Goal: Task Accomplishment & Management: Manage account settings

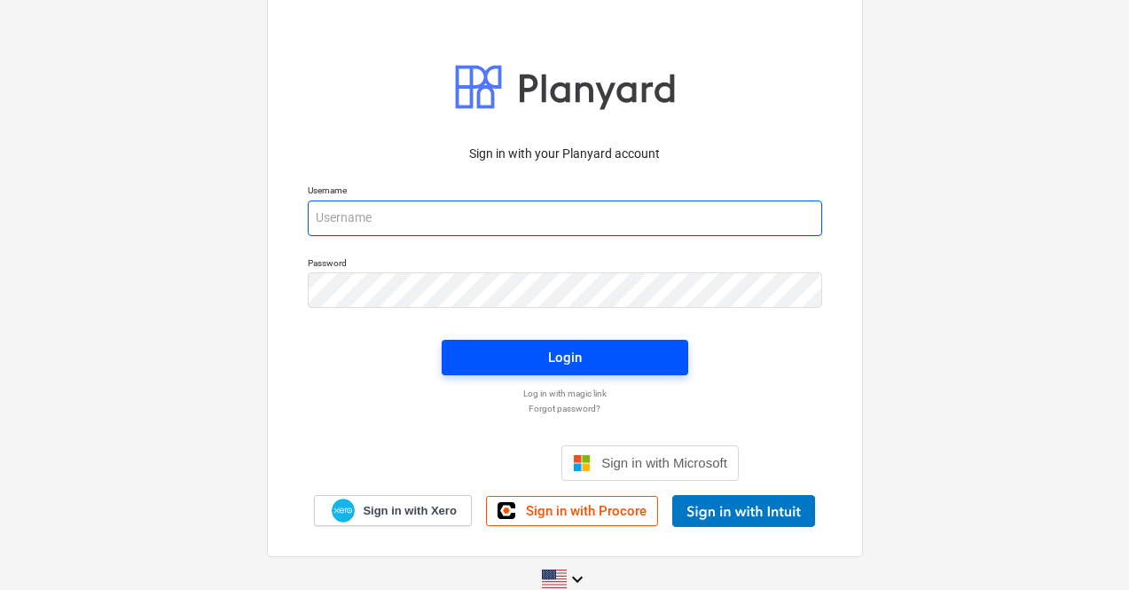
type input "[PERSON_NAME][EMAIL_ADDRESS][DOMAIN_NAME]"
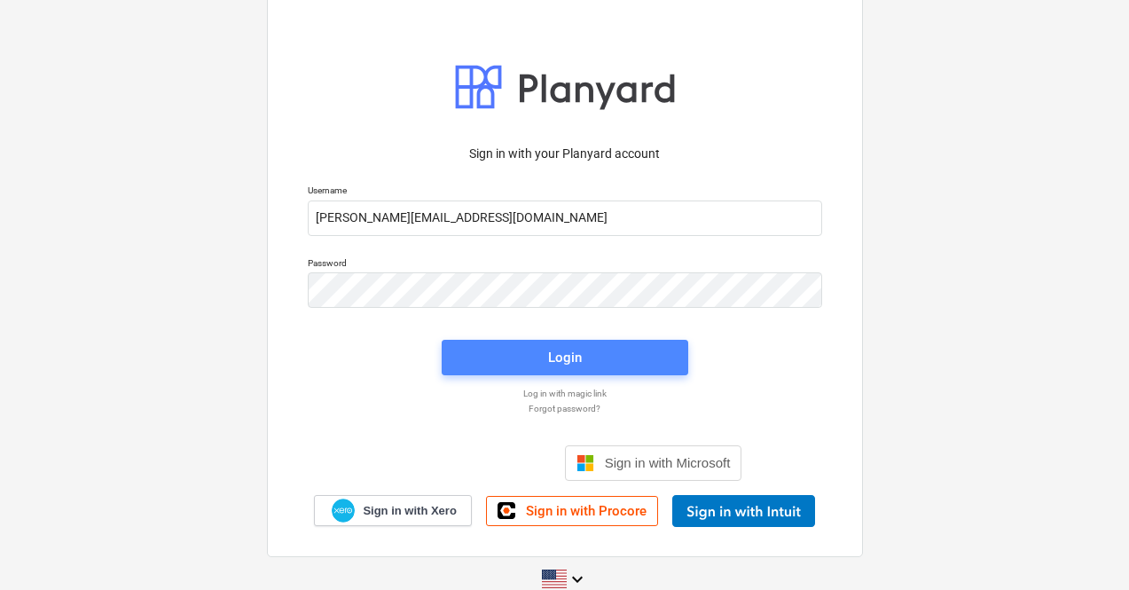
click at [579, 357] on div "Login" at bounding box center [565, 357] width 34 height 23
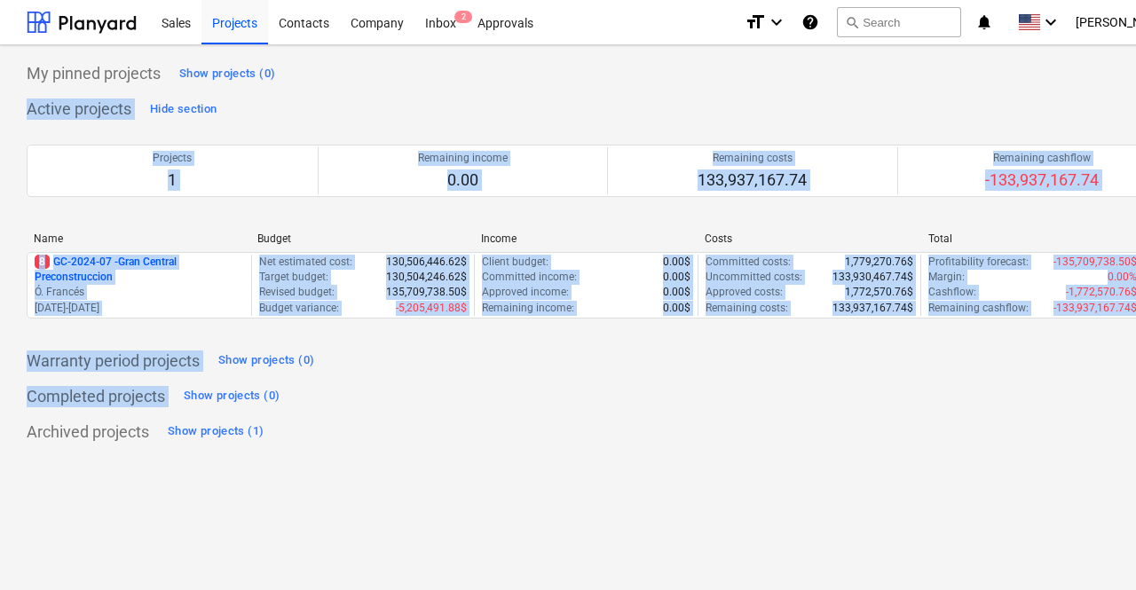
drag, startPoint x: 326, startPoint y: 409, endPoint x: 1135, endPoint y: 69, distance: 877.6
click at [1135, 69] on div "My pinned projects Show projects (0) Active projects Hide section Projects 1 Re…" at bounding box center [607, 317] width 1214 height 545
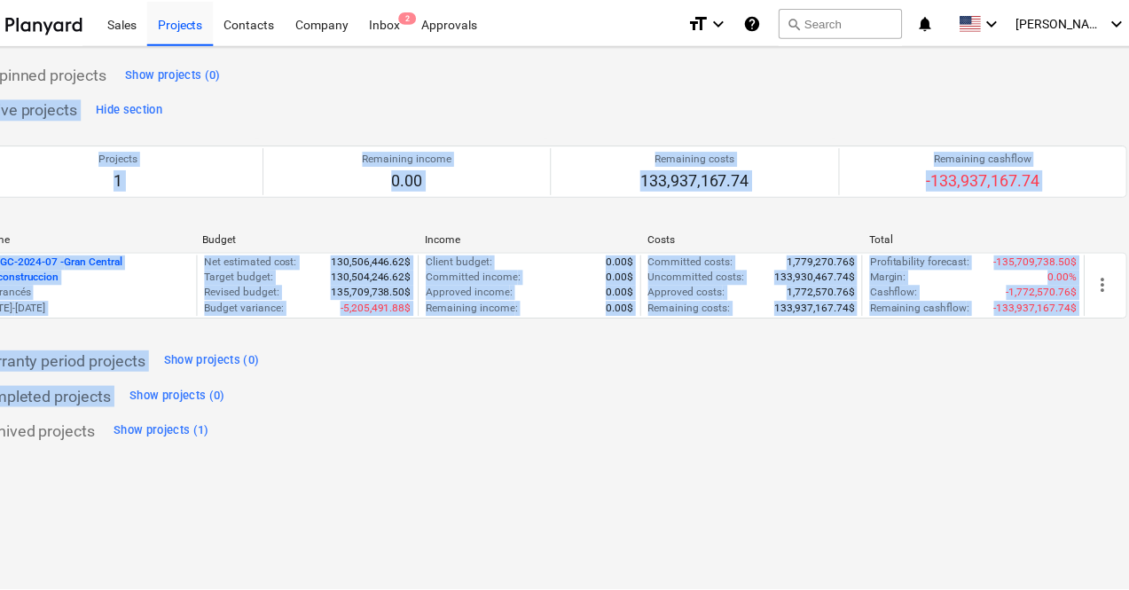
scroll to position [0, 78]
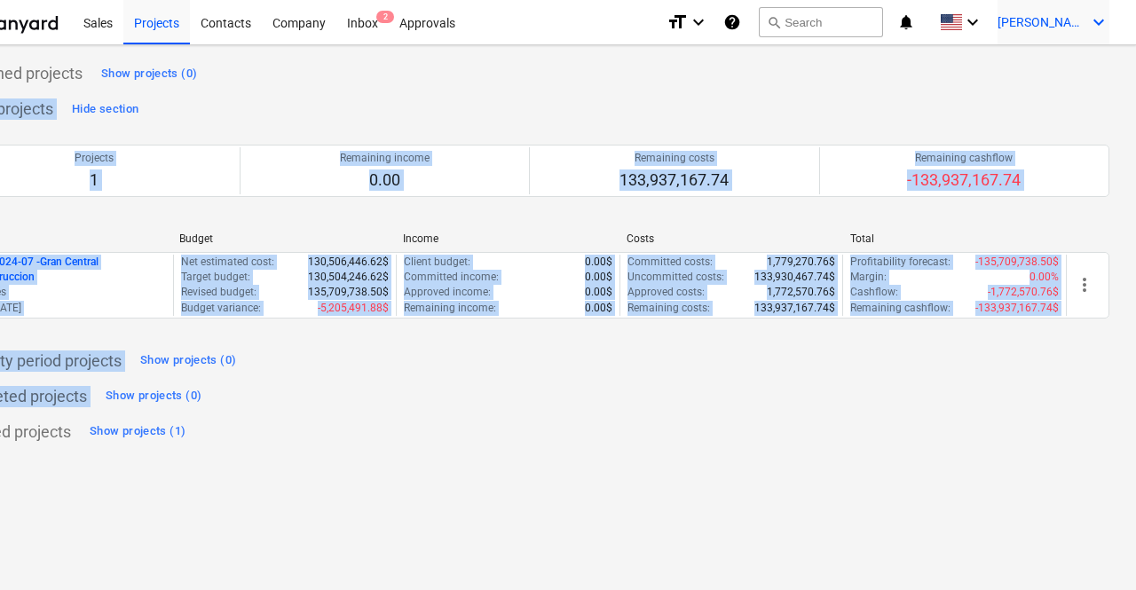
click at [1083, 26] on span "[PERSON_NAME]" at bounding box center [1041, 22] width 89 height 14
click at [1085, 27] on div at bounding box center [568, 295] width 1136 height 590
click at [1094, 23] on icon "keyboard_arrow_down" at bounding box center [1098, 22] width 21 height 21
click at [1051, 64] on div "Settings" at bounding box center [1056, 69] width 106 height 28
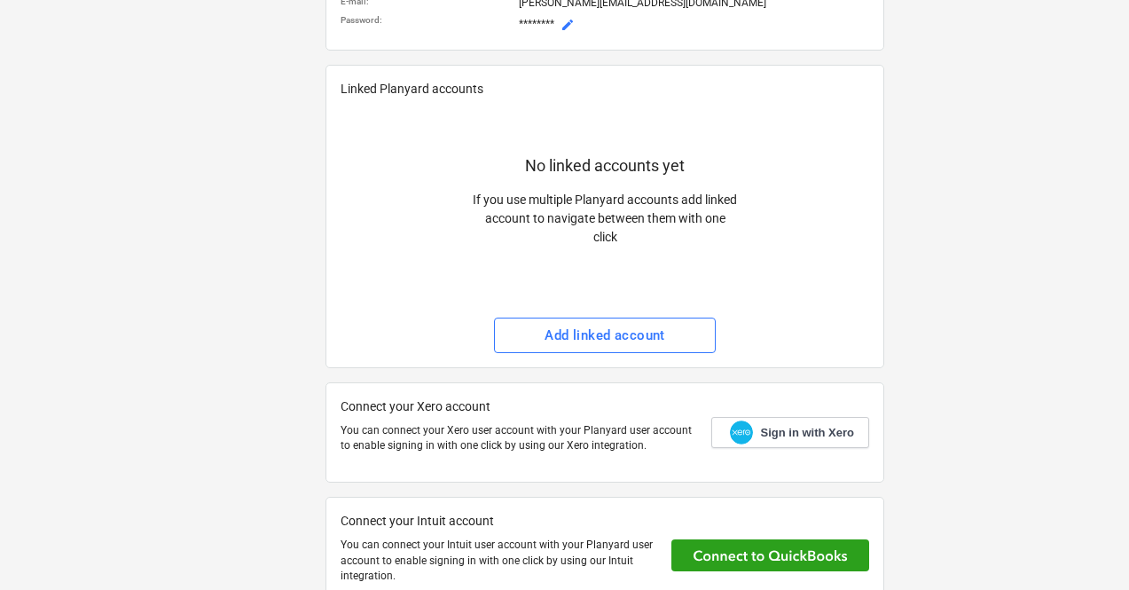
scroll to position [352, 2]
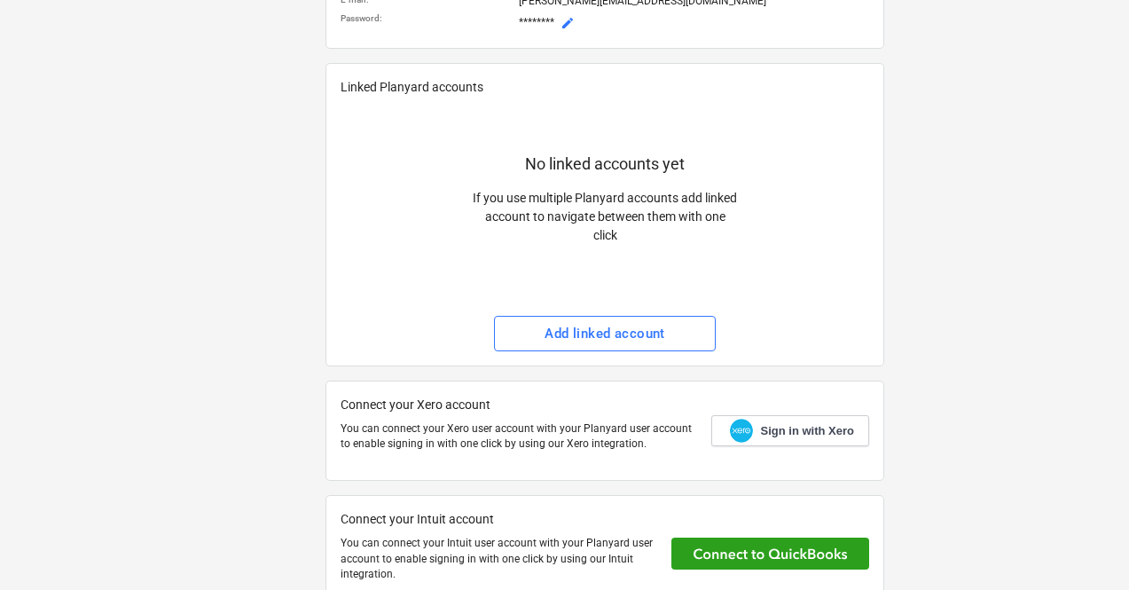
click at [601, 352] on div "Linked Planyard accounts No linked accounts yet If you use multiple Planyard ac…" at bounding box center [605, 214] width 559 height 303
click at [623, 320] on button "Add linked account" at bounding box center [605, 333] width 222 height 35
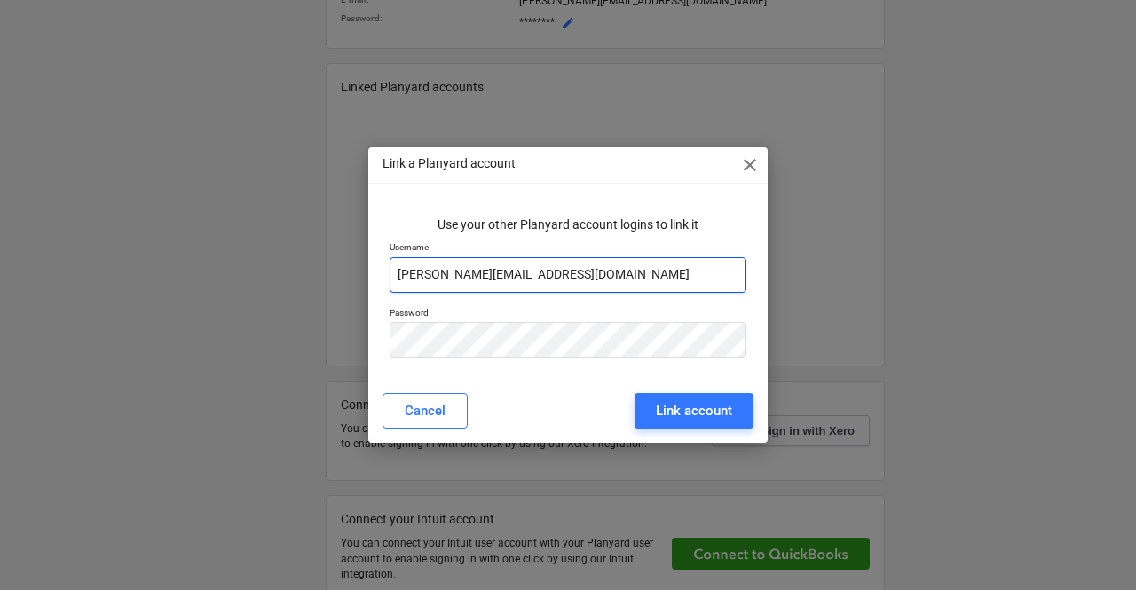
drag, startPoint x: 593, startPoint y: 269, endPoint x: 230, endPoint y: 264, distance: 362.9
click at [230, 264] on div "Link a Planyard account close Use your other Planyard account logins to link it…" at bounding box center [568, 295] width 1136 height 590
paste input "+taboga"
type input "[PERSON_NAME][EMAIL_ADDRESS][DOMAIN_NAME]"
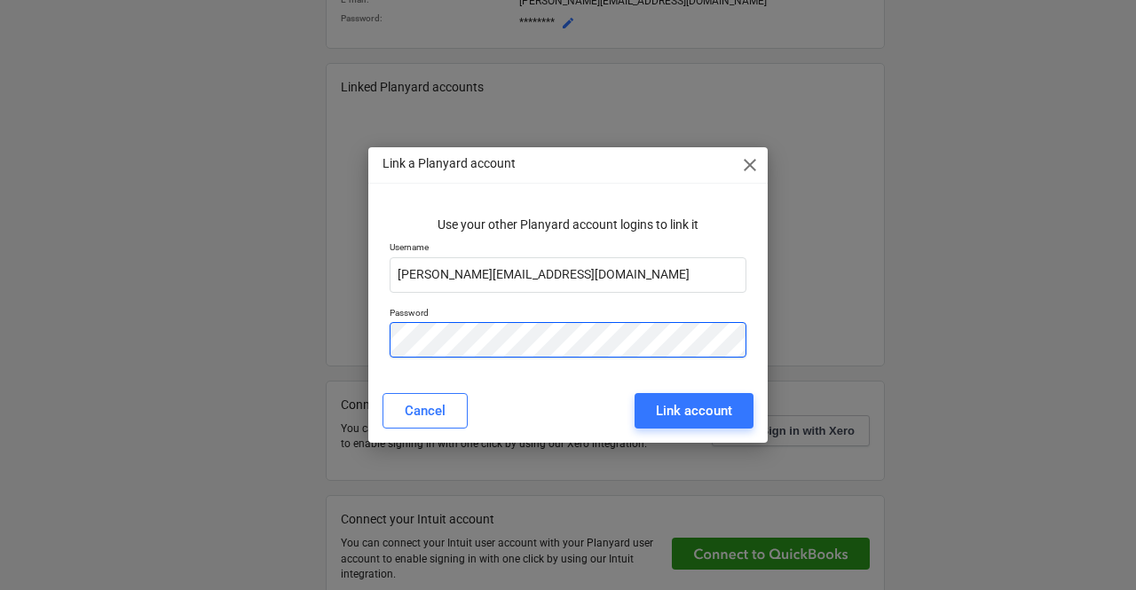
click at [372, 325] on div "Use your other Planyard account logins to link it Username [PERSON_NAME][EMAIL_…" at bounding box center [567, 289] width 399 height 177
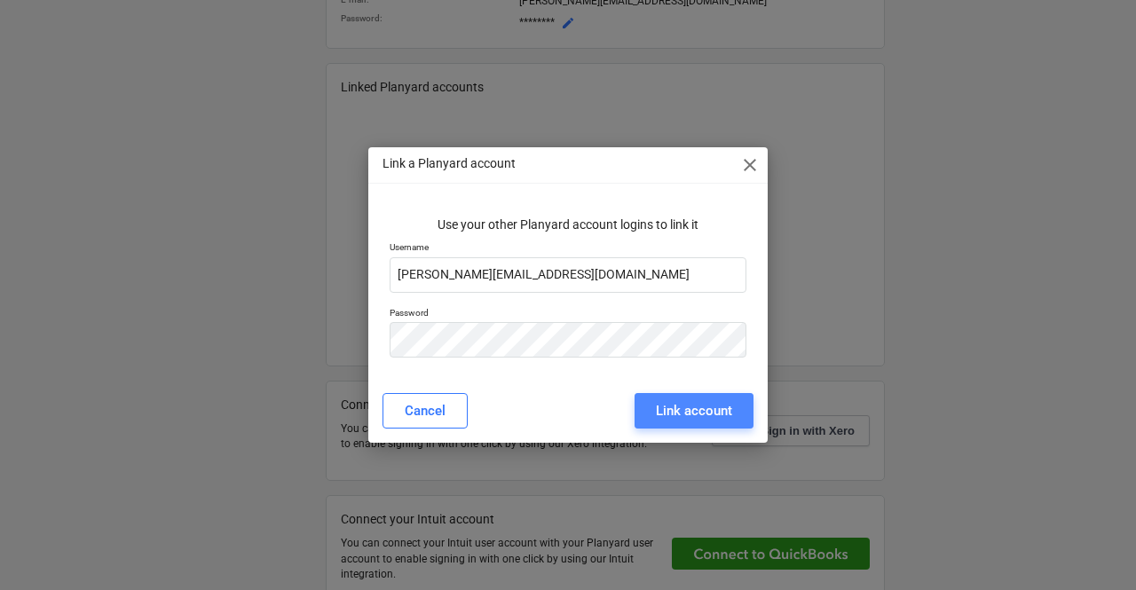
click at [710, 413] on div "Link account" at bounding box center [694, 410] width 76 height 23
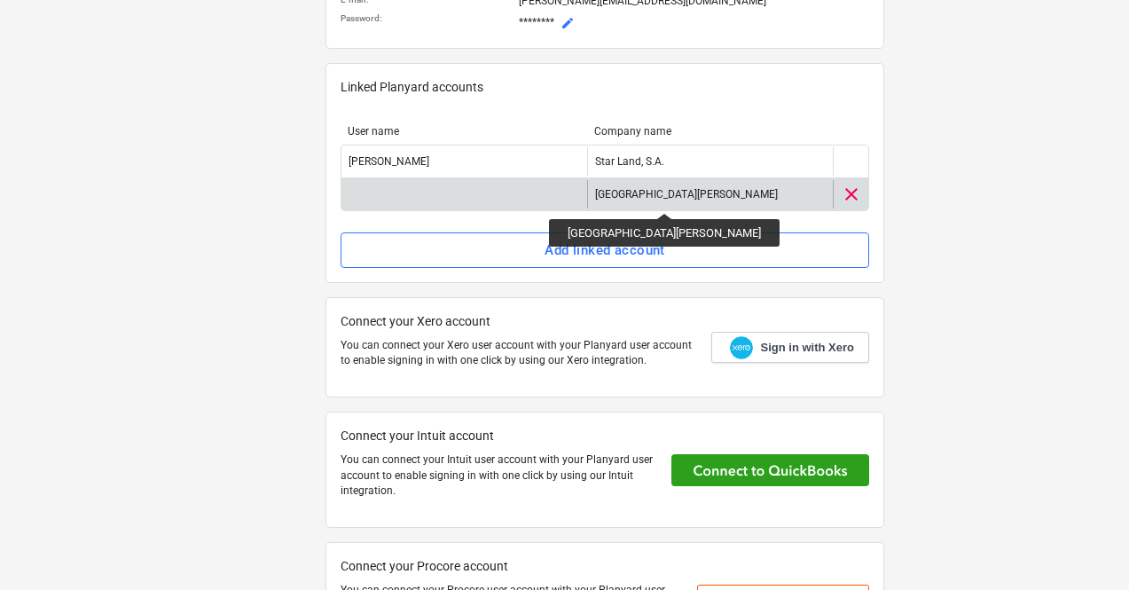
scroll to position [0, 2]
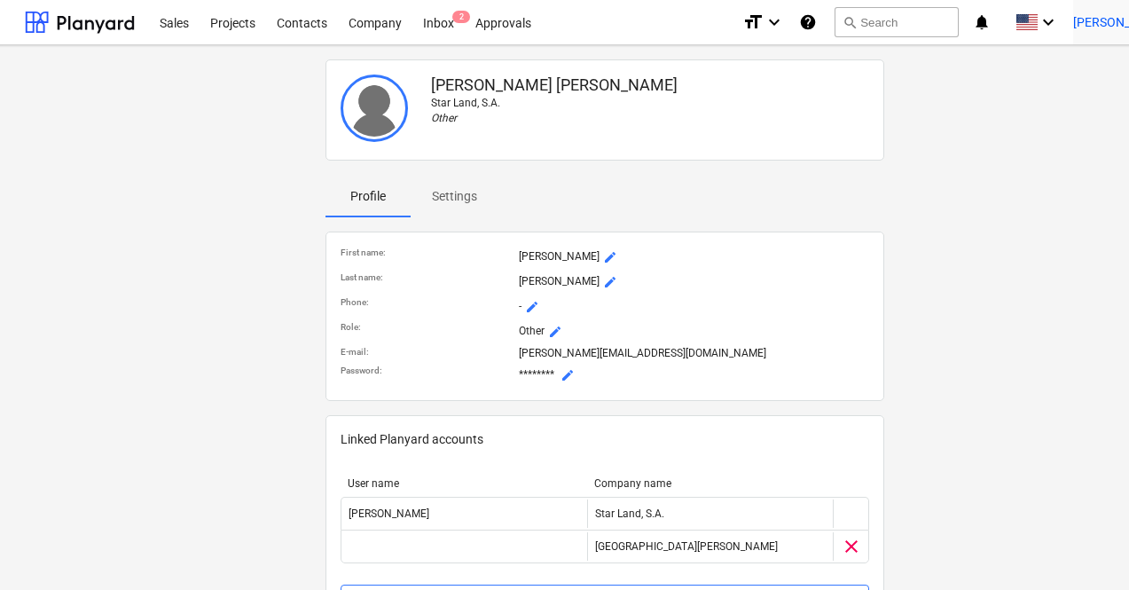
click at [1108, 20] on span "[PERSON_NAME]" at bounding box center [1118, 22] width 89 height 14
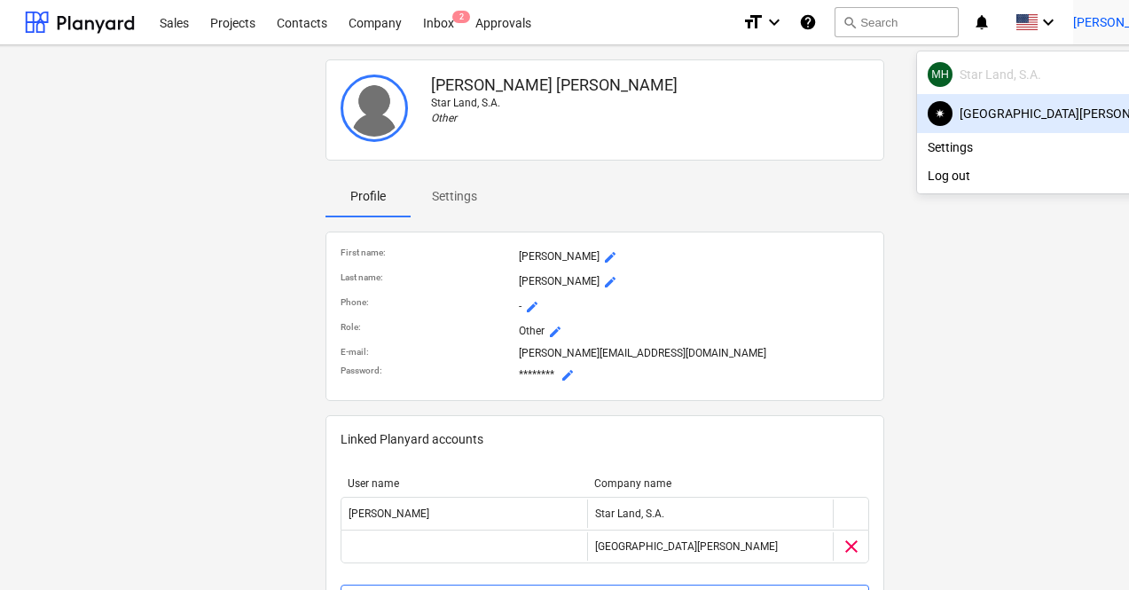
click at [1106, 114] on div "✷ [GEOGRAPHIC_DATA][PERSON_NAME]" at bounding box center [1051, 113] width 247 height 25
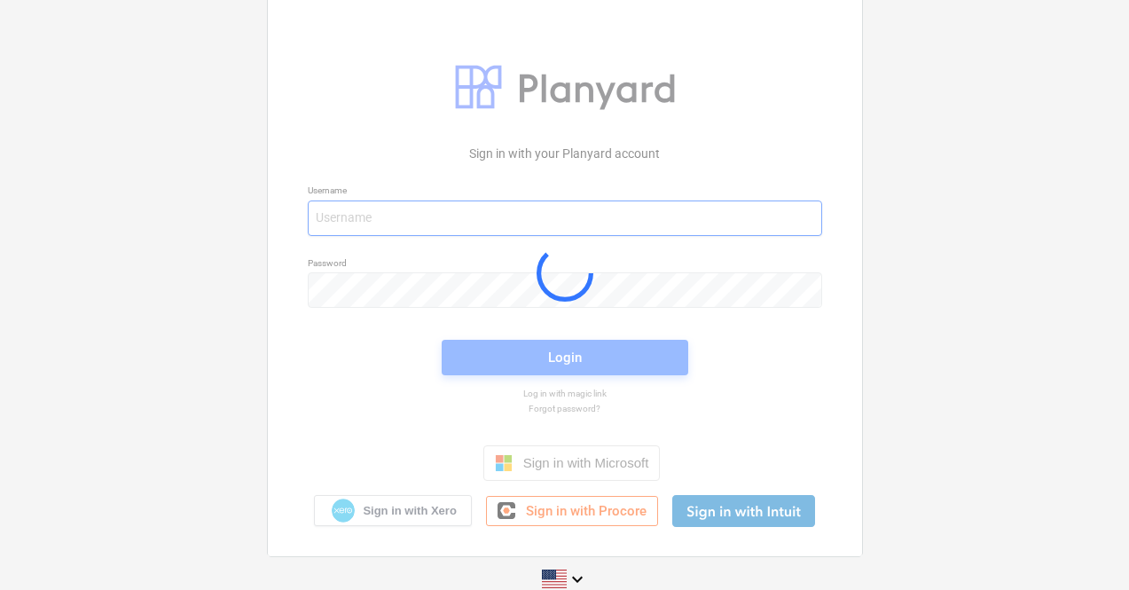
type input "[PERSON_NAME][EMAIL_ADDRESS][DOMAIN_NAME]"
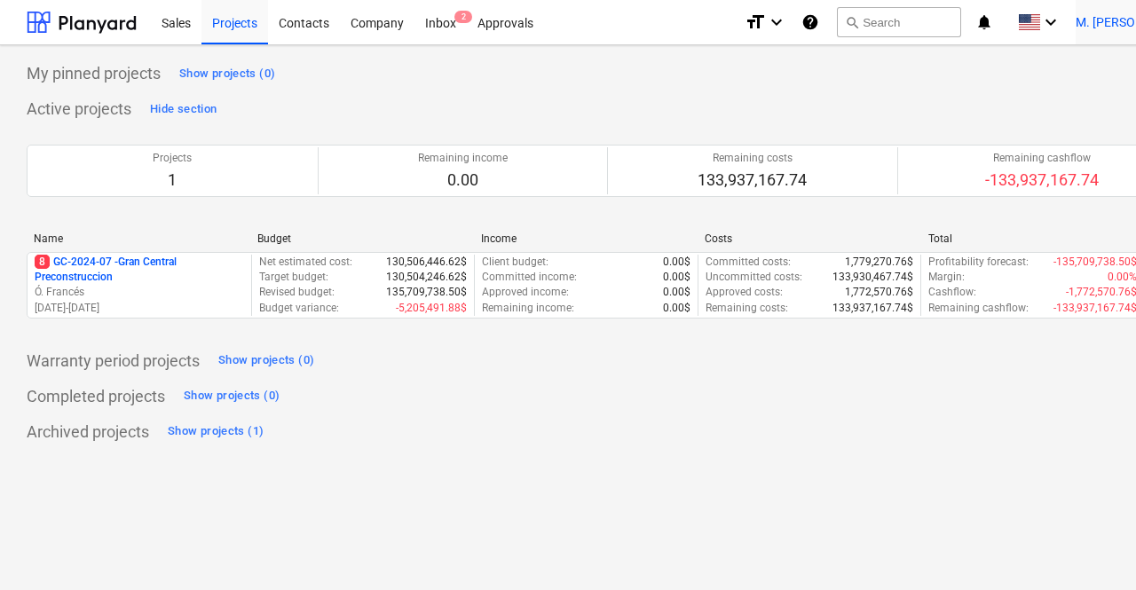
click at [1113, 19] on span "[PERSON_NAME]" at bounding box center [1119, 22] width 89 height 14
click at [120, 271] on div at bounding box center [568, 295] width 1136 height 590
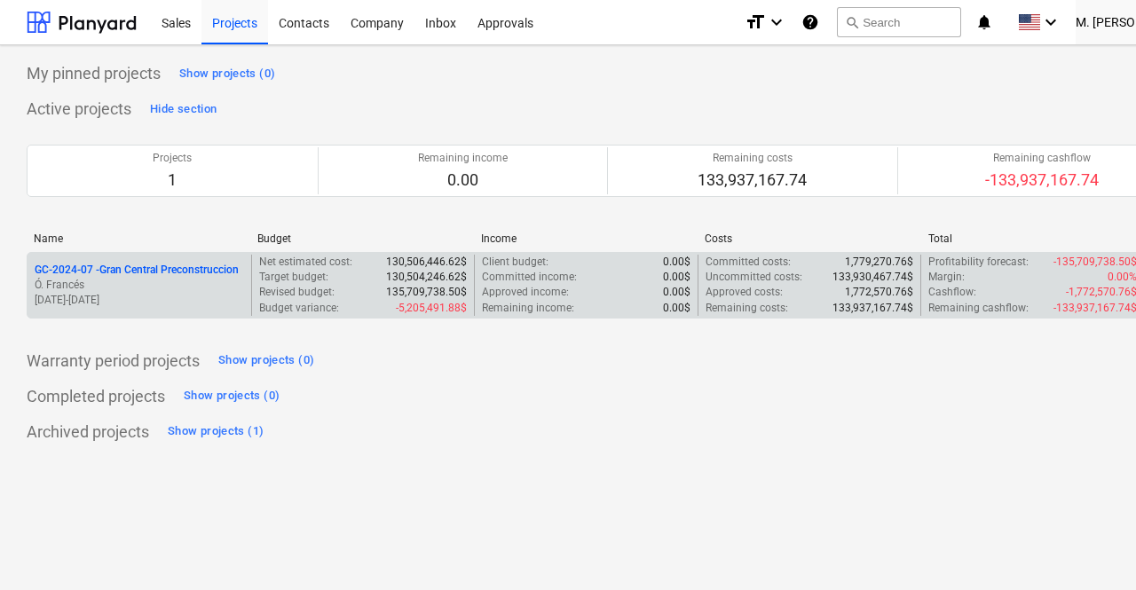
click at [84, 272] on p "GC-2024-07 - Gran Central Preconstruccion" at bounding box center [137, 270] width 204 height 15
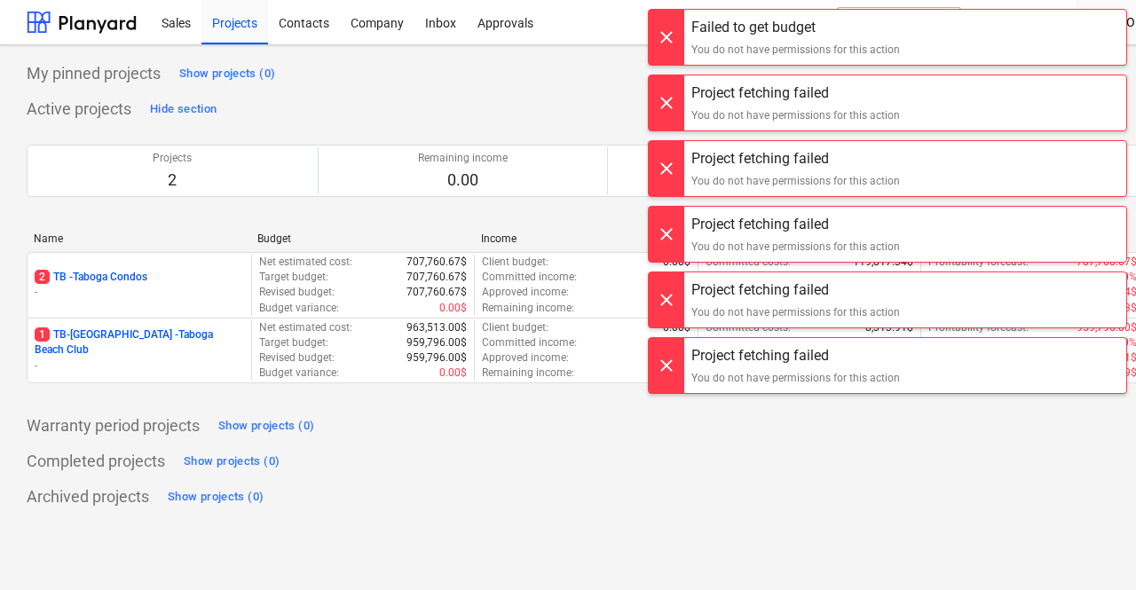
click at [659, 23] on div at bounding box center [666, 37] width 35 height 55
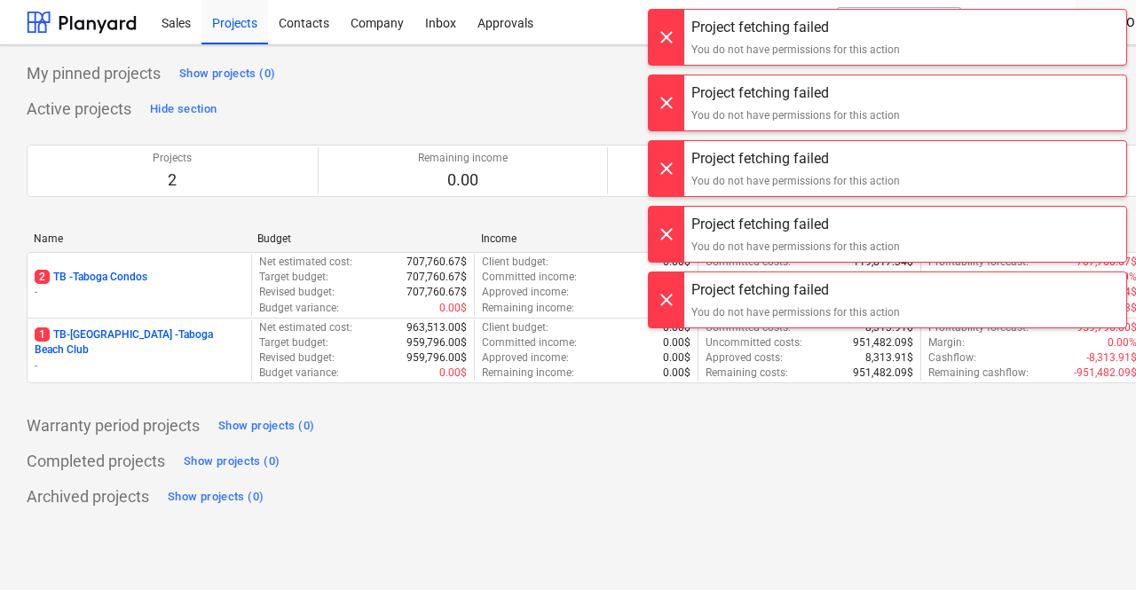
click at [662, 61] on div at bounding box center [666, 37] width 35 height 55
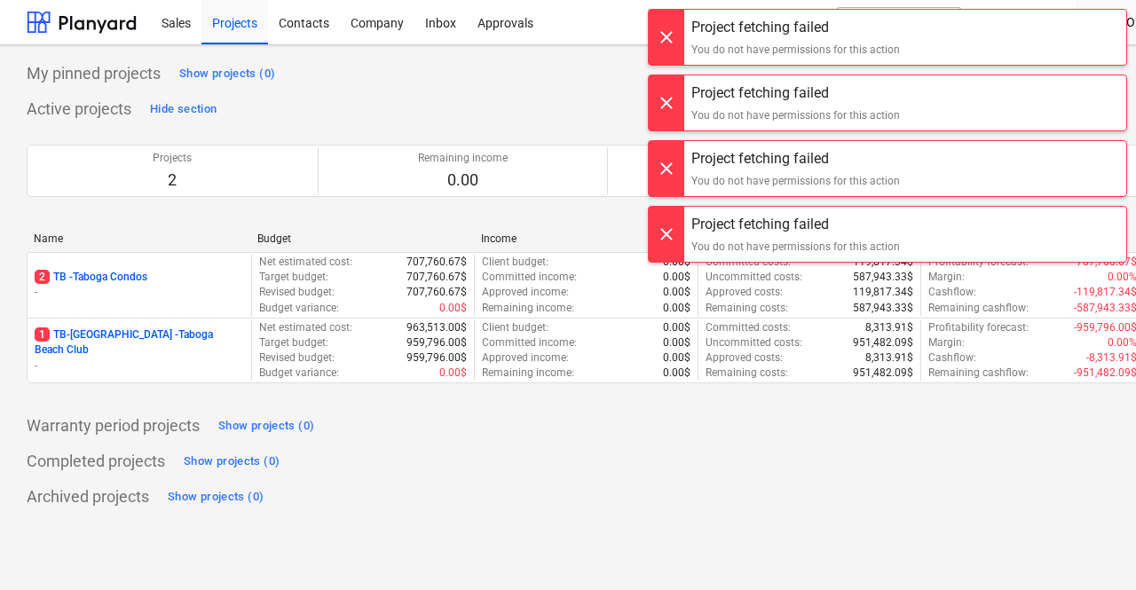
click at [662, 61] on div at bounding box center [666, 37] width 35 height 55
